Goal: Information Seeking & Learning: Understand process/instructions

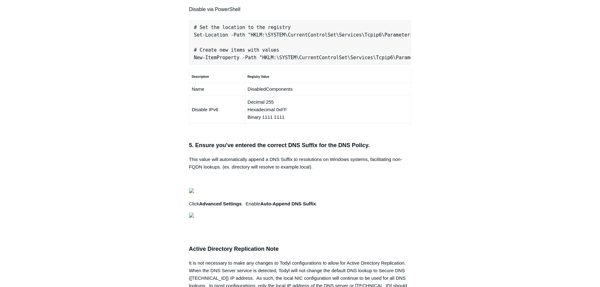
scroll to position [441, 0]
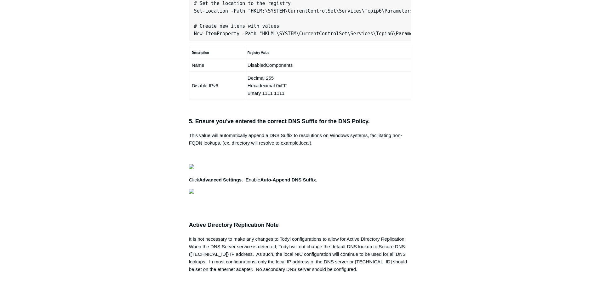
copy pre "New-NetFirewallRule -DisplayName "Todyl SGN Network" -Direction Inbound -Progra…"
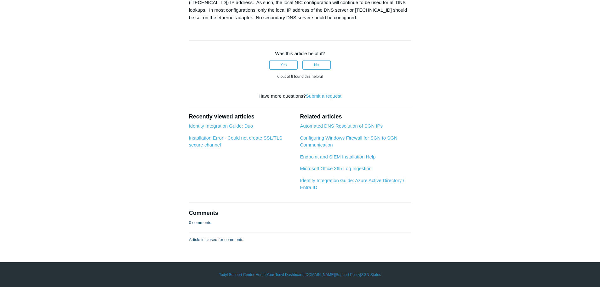
scroll to position [756, 0]
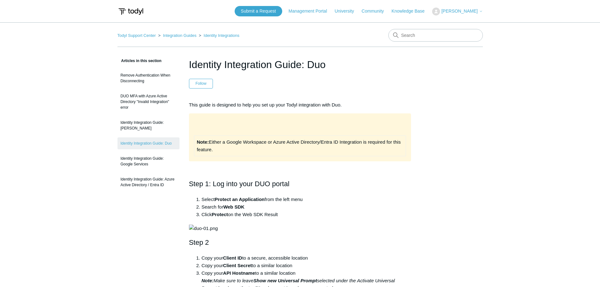
scroll to position [63, 0]
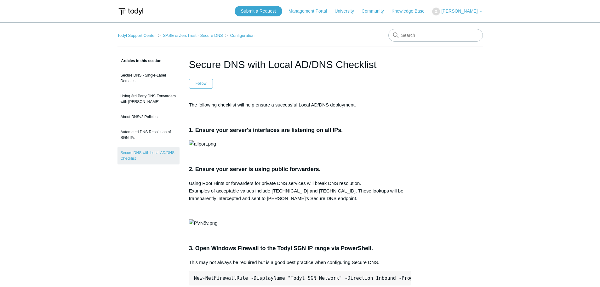
scroll to position [977, 0]
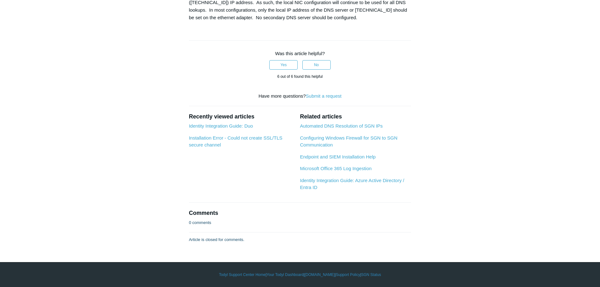
scroll to position [945, 0]
